Goal: Task Accomplishment & Management: Use online tool/utility

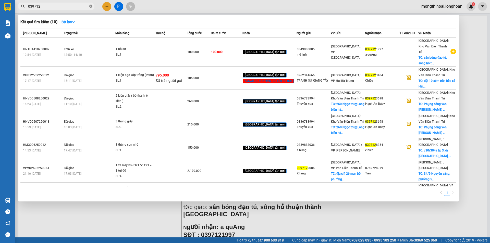
click at [91, 6] on icon "close-circle" at bounding box center [90, 6] width 3 height 3
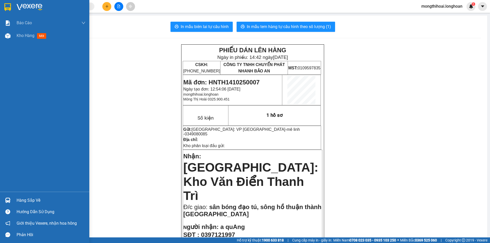
drag, startPoint x: 0, startPoint y: 5, endPoint x: 137, endPoint y: 5, distance: 137.4
click at [0, 5] on div at bounding box center [44, 8] width 89 height 17
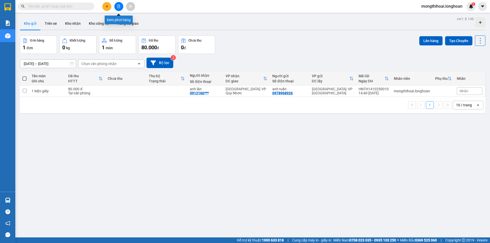
click at [121, 5] on button at bounding box center [118, 6] width 9 height 9
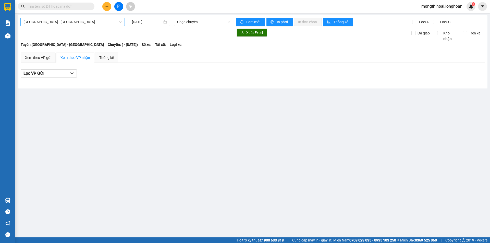
click at [105, 20] on span "[GEOGRAPHIC_DATA] - [GEOGRAPHIC_DATA]" at bounding box center [72, 22] width 98 height 8
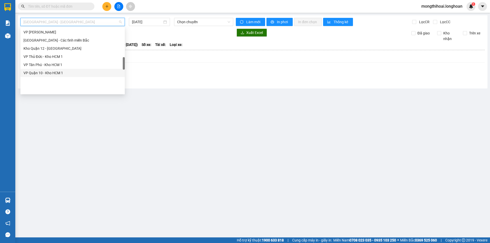
scroll to position [127, 0]
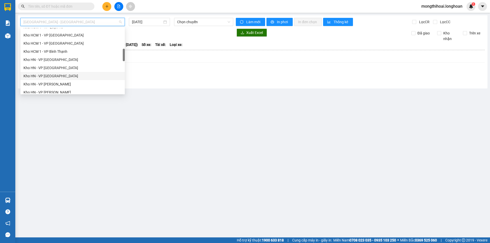
click at [49, 74] on div "Kho HN - VP [GEOGRAPHIC_DATA]" at bounding box center [72, 76] width 98 height 6
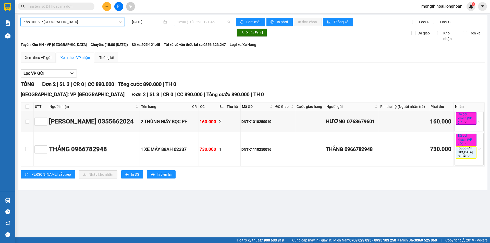
click at [218, 21] on span "15:00 (TC) - 29E-121.45" at bounding box center [203, 22] width 53 height 8
click at [157, 20] on input "[DATE]" at bounding box center [147, 22] width 30 height 6
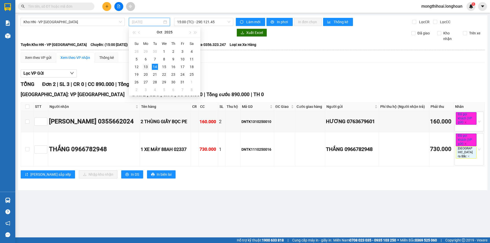
click at [143, 65] on div "13" at bounding box center [146, 67] width 6 height 6
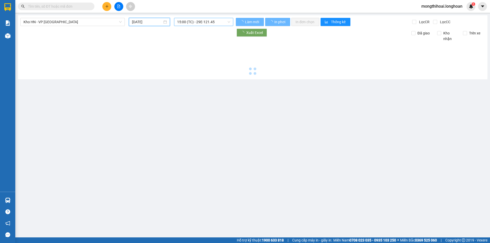
type input "[DATE]"
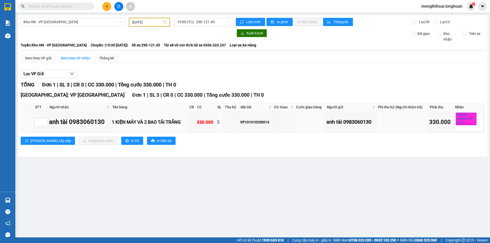
drag, startPoint x: 24, startPoint y: 121, endPoint x: 85, endPoint y: 133, distance: 62.7
click at [24, 121] on td at bounding box center [27, 121] width 13 height 21
drag, startPoint x: 26, startPoint y: 121, endPoint x: 35, endPoint y: 123, distance: 9.3
click at [28, 121] on input "checkbox" at bounding box center [27, 122] width 4 height 4
checkbox input "true"
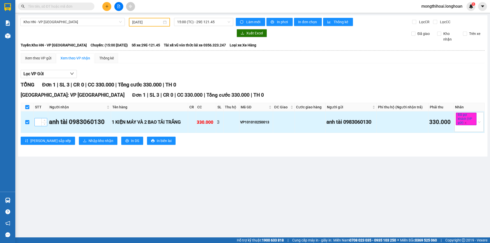
checkbox input "true"
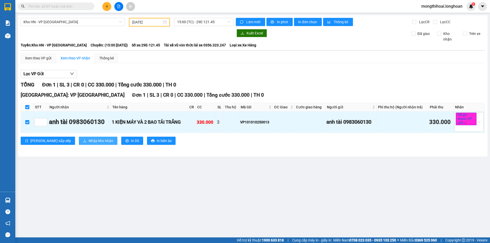
click at [88, 141] on span "Nhập kho nhận" at bounding box center [100, 141] width 25 height 6
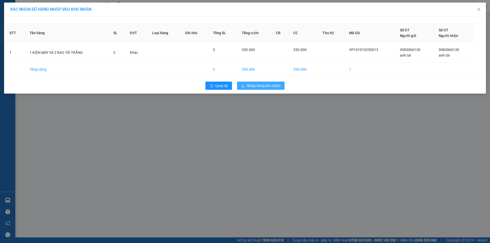
click at [265, 86] on span "Nhập hàng kho nhận" at bounding box center [264, 86] width 34 height 6
